Goal: Transaction & Acquisition: Download file/media

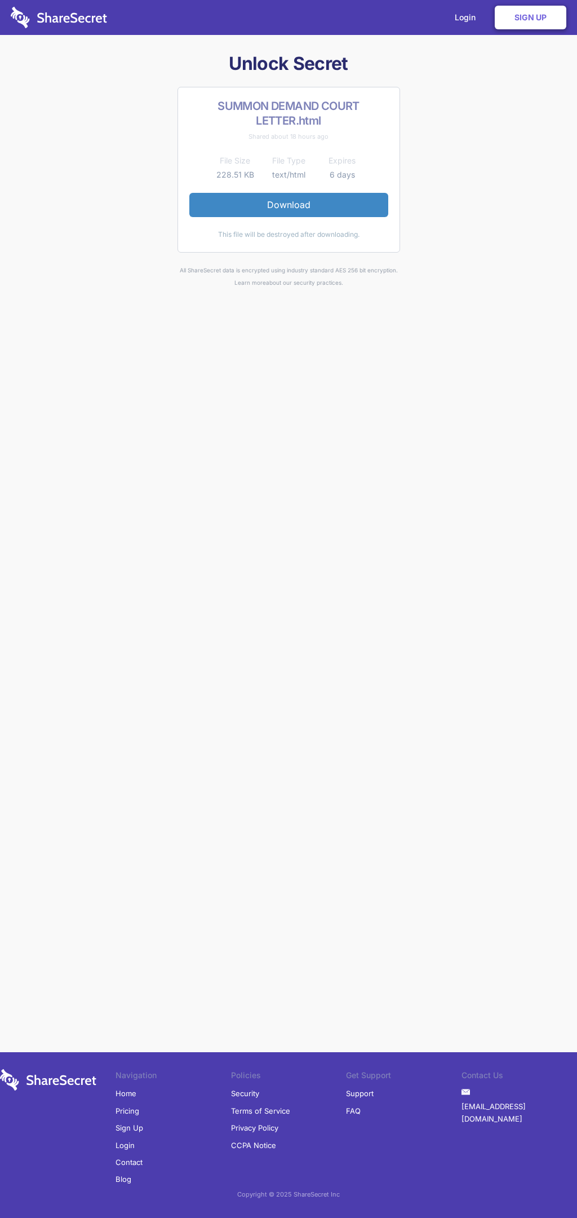
click at [289, 205] on link "Download" at bounding box center [288, 205] width 199 height 24
